Goal: Navigation & Orientation: Find specific page/section

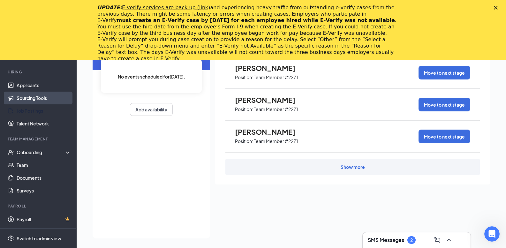
scroll to position [73, 0]
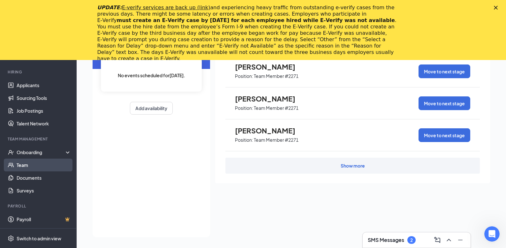
click at [33, 164] on link "Team" at bounding box center [44, 165] width 55 height 13
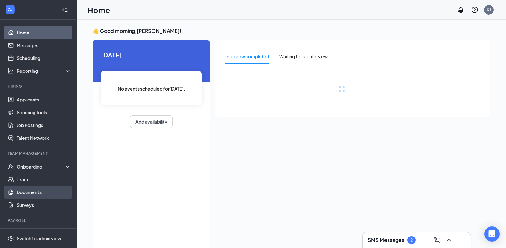
click at [46, 193] on link "Documents" at bounding box center [44, 192] width 55 height 13
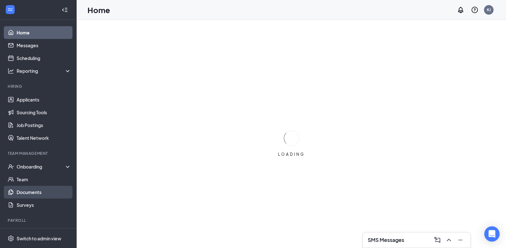
click at [30, 191] on link "Documents" at bounding box center [44, 192] width 55 height 13
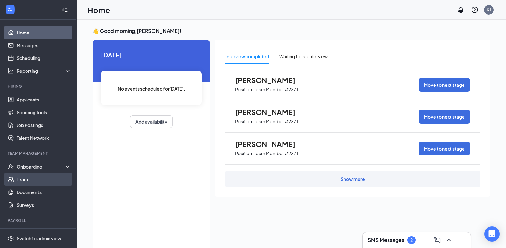
click at [21, 180] on link "Team" at bounding box center [44, 179] width 55 height 13
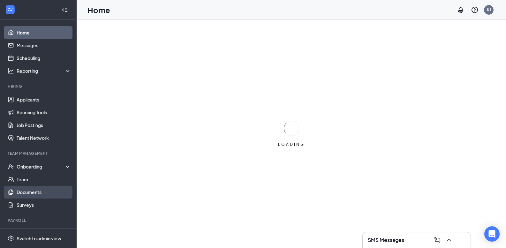
click at [32, 192] on link "Documents" at bounding box center [44, 192] width 55 height 13
